Goal: Task Accomplishment & Management: Use online tool/utility

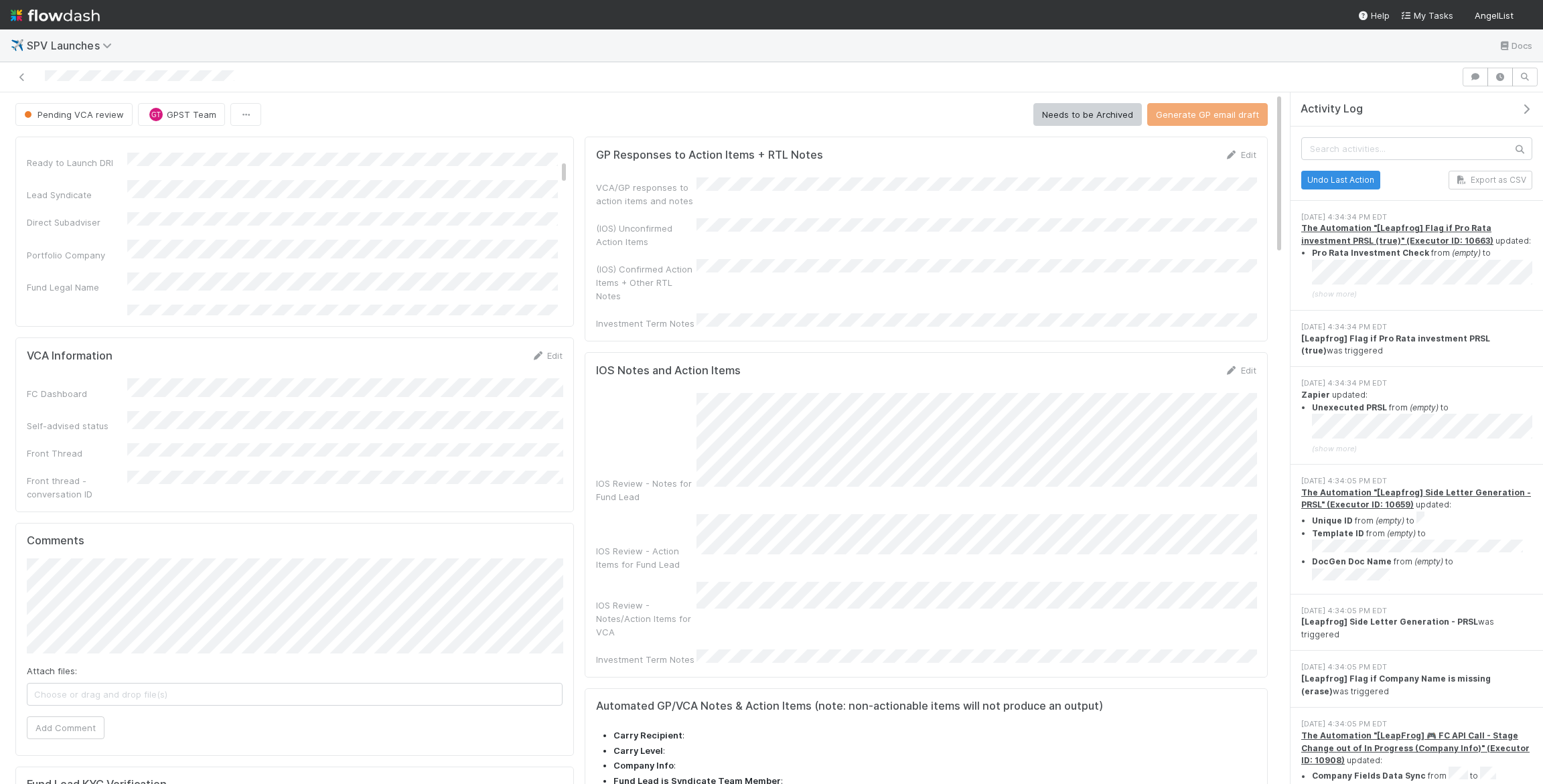
scroll to position [156, 0]
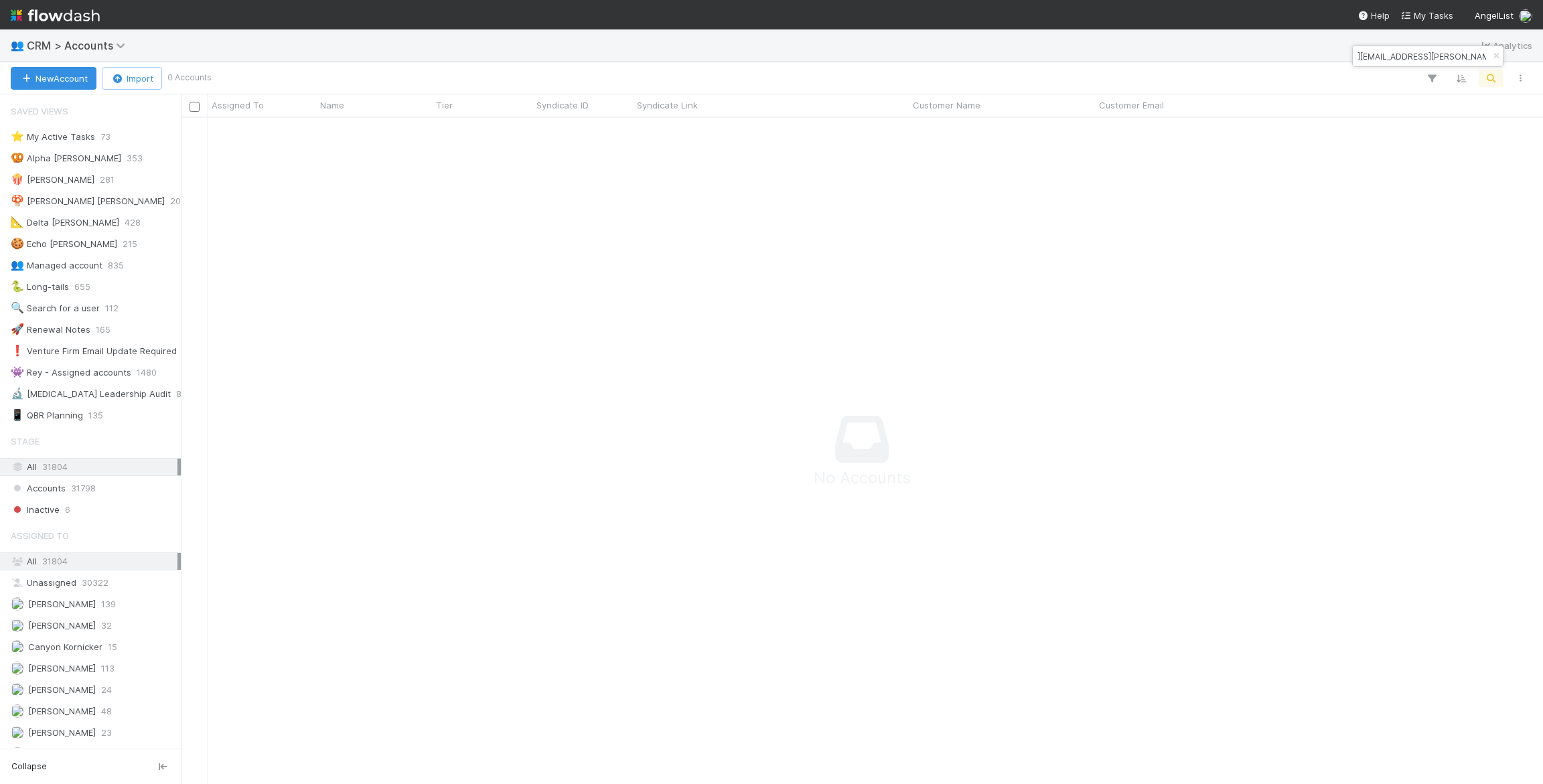
scroll to position [666, 1362]
drag, startPoint x: 1364, startPoint y: 60, endPoint x: 1353, endPoint y: 48, distance: 16.3
click at [1353, 48] on div "javier.guardo@kembolventures.com" at bounding box center [1420, 56] width 136 height 16
type input "@kembolventures.com"
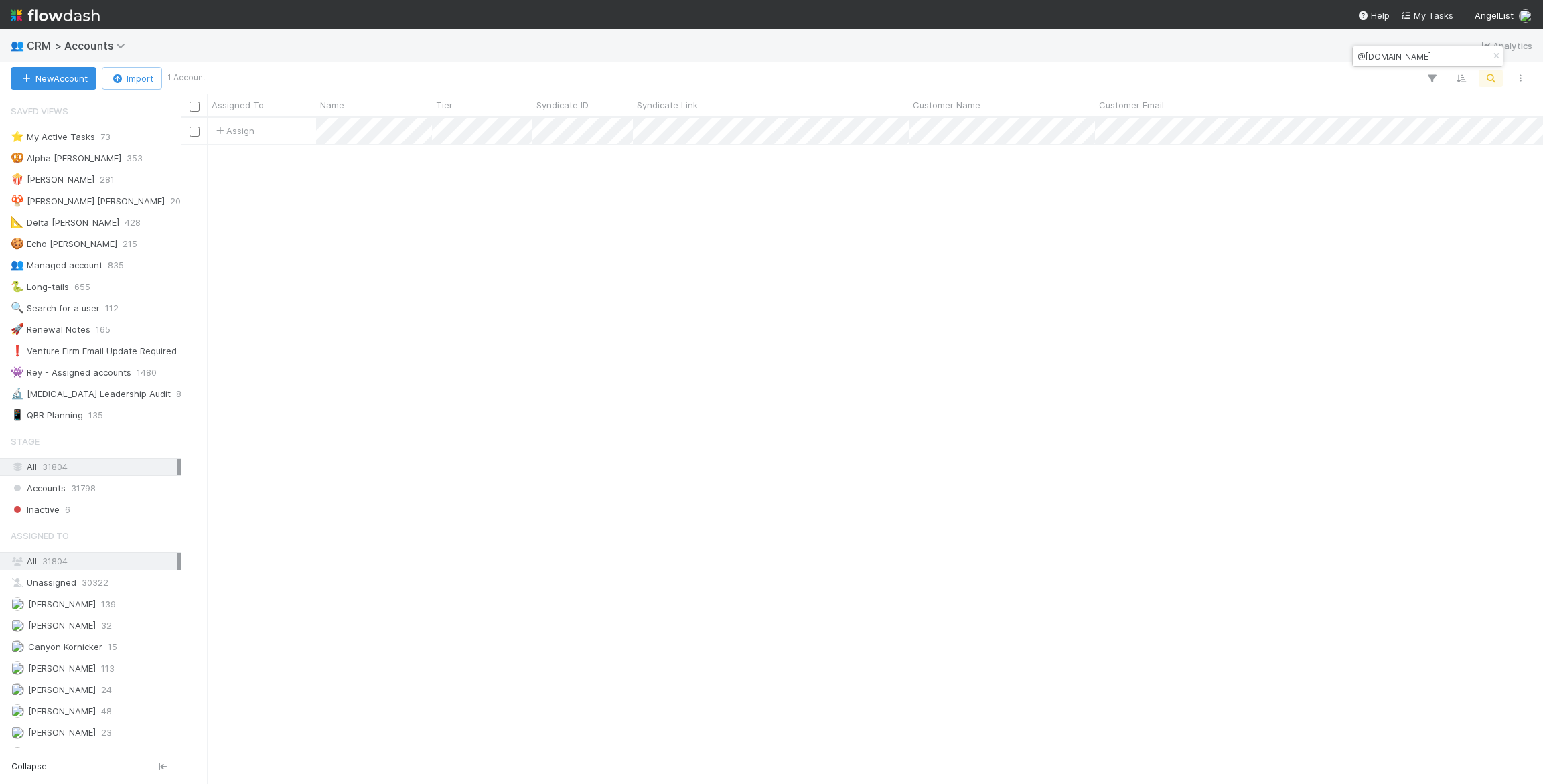
scroll to position [666, 1362]
type input "mattkfeldman@gmail.com"
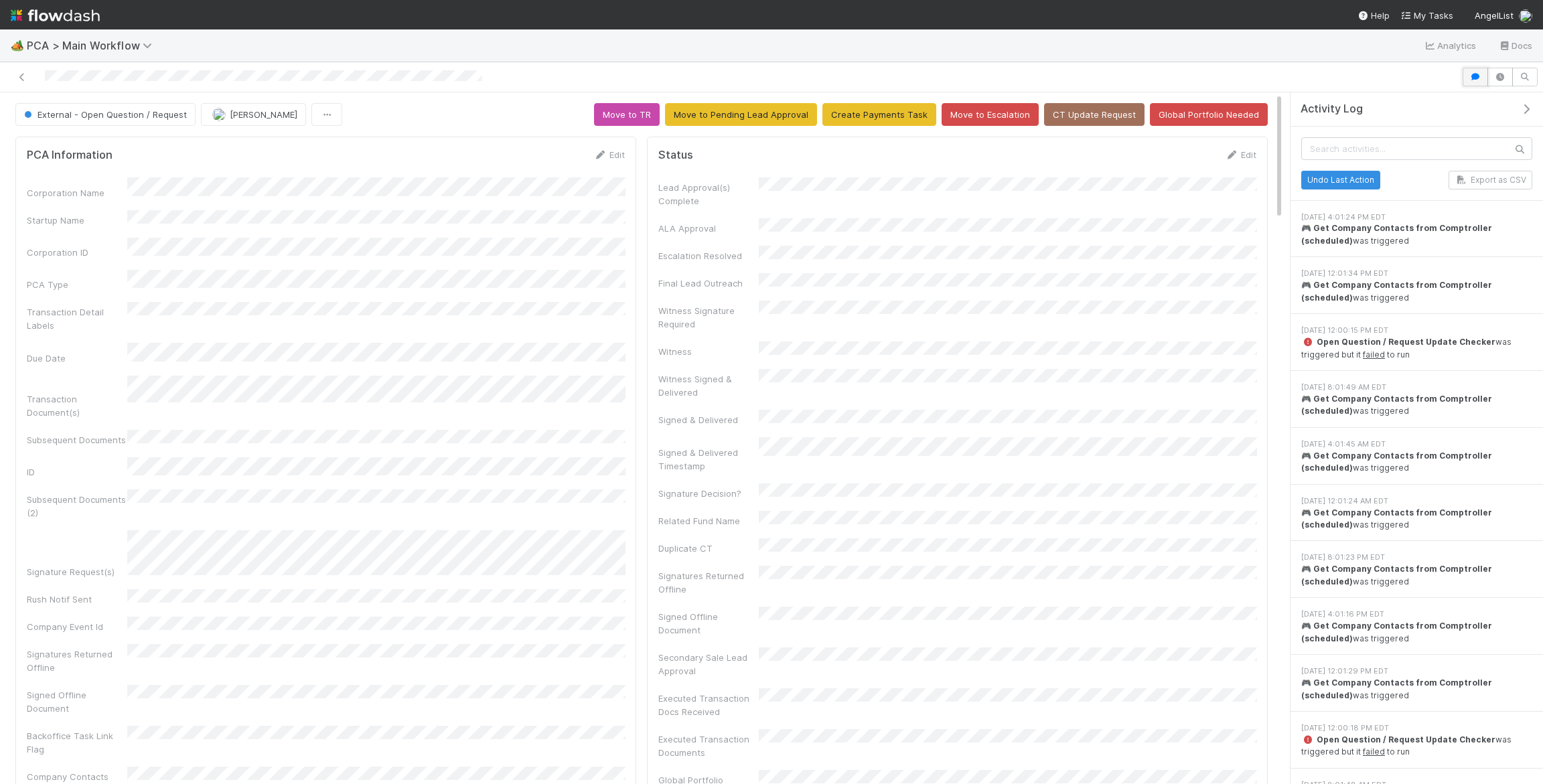
click at [1478, 73] on icon "button" at bounding box center [1475, 77] width 13 height 8
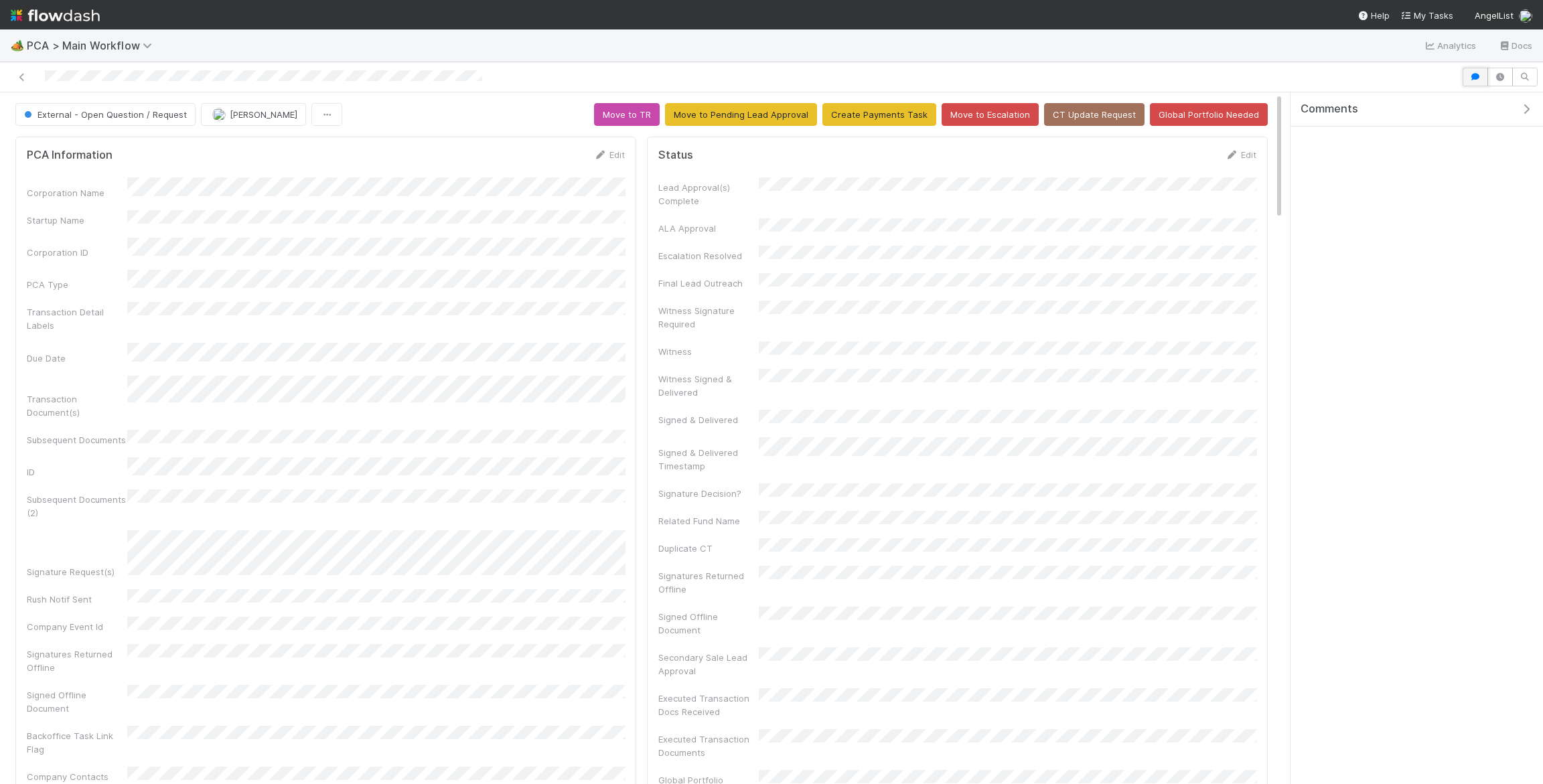
click at [1478, 73] on icon "button" at bounding box center [1475, 77] width 13 height 8
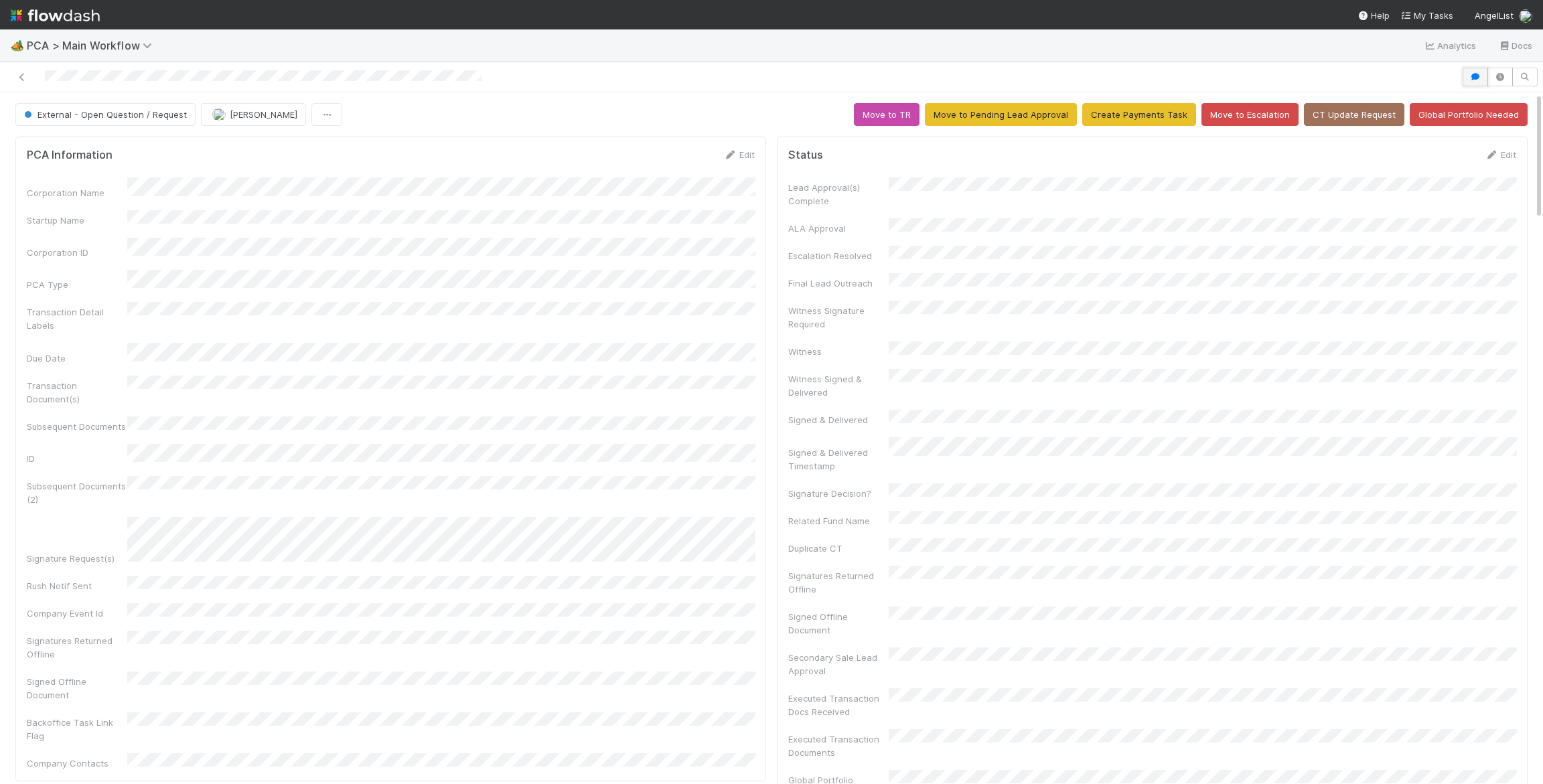
click at [1478, 73] on icon "button" at bounding box center [1475, 77] width 13 height 8
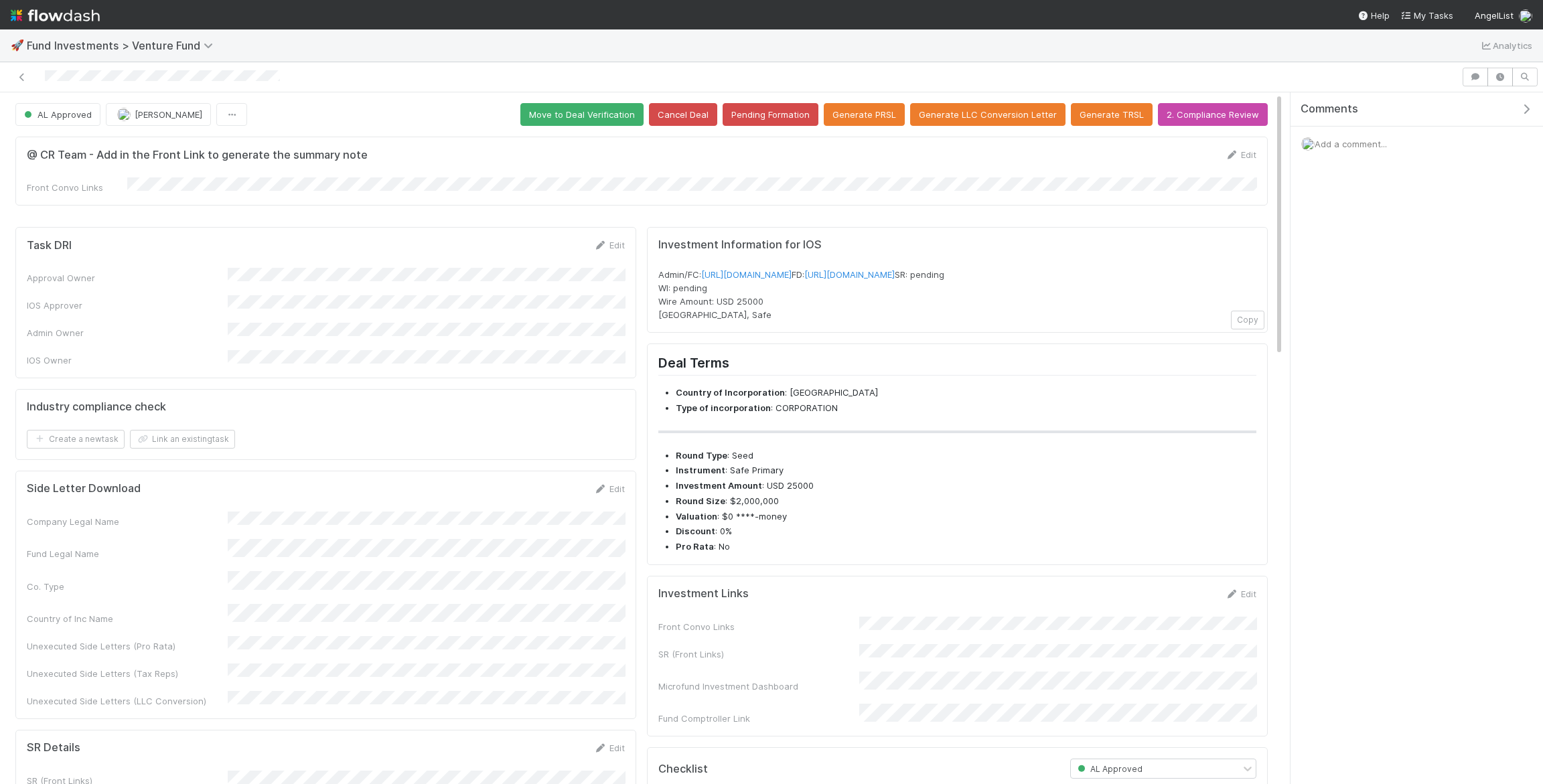
click at [170, 190] on div "@ CR Team - Add in the Front Link to generate the summary note Edit Front Convo…" at bounding box center [642, 171] width 1252 height 69
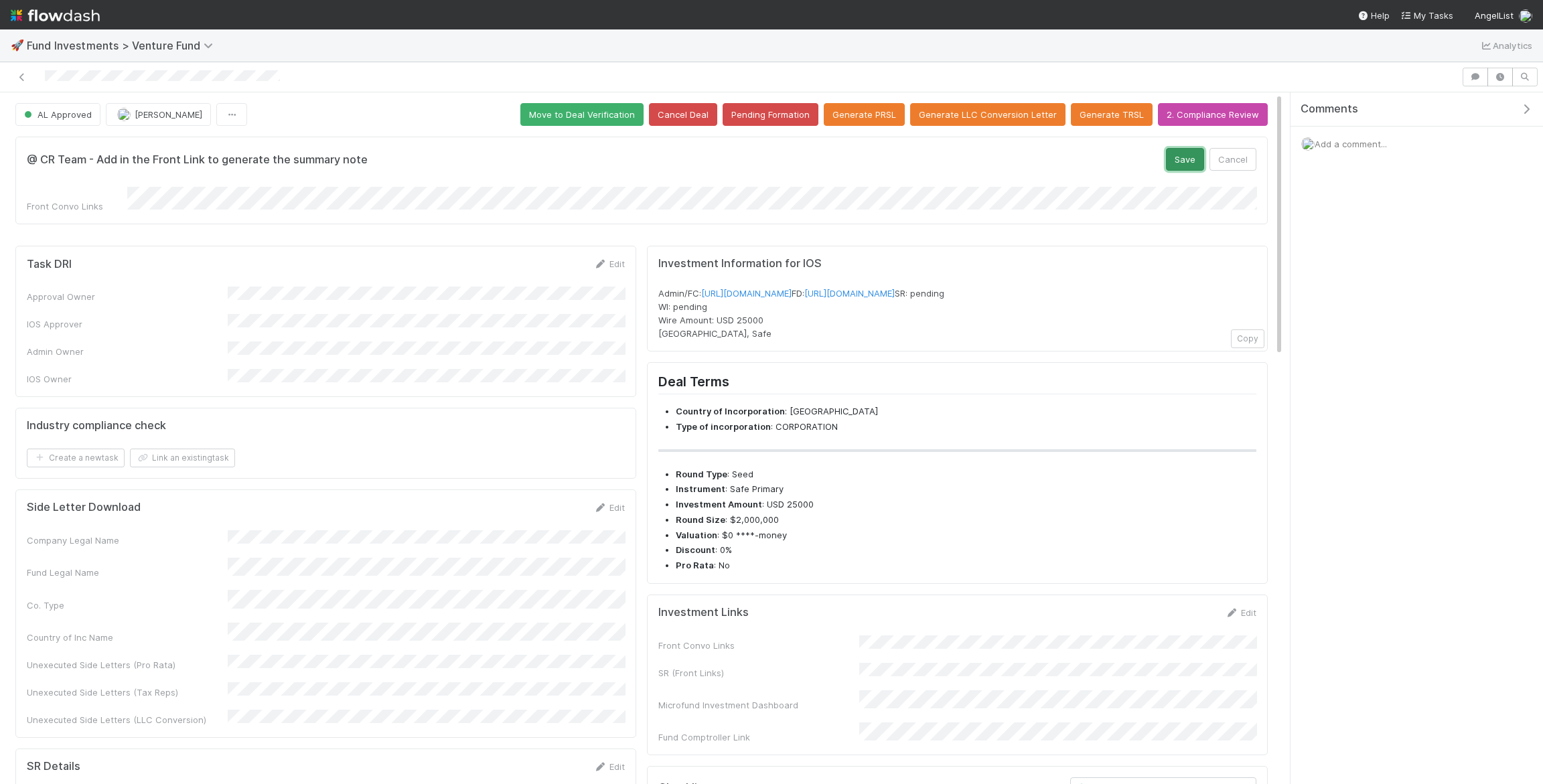
click at [1176, 157] on button "Save" at bounding box center [1184, 159] width 39 height 23
